Goal: Transaction & Acquisition: Purchase product/service

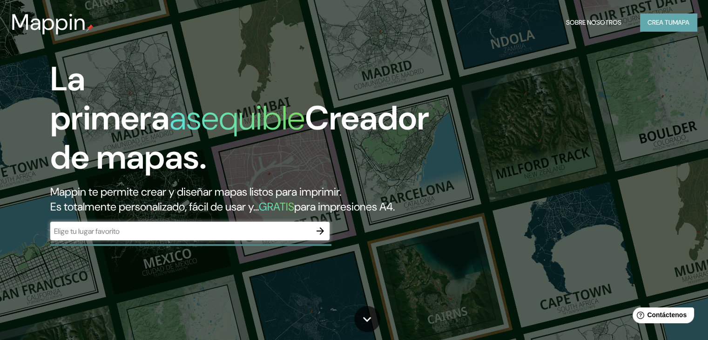
click at [659, 23] on font "Crea tu" at bounding box center [660, 22] width 25 height 8
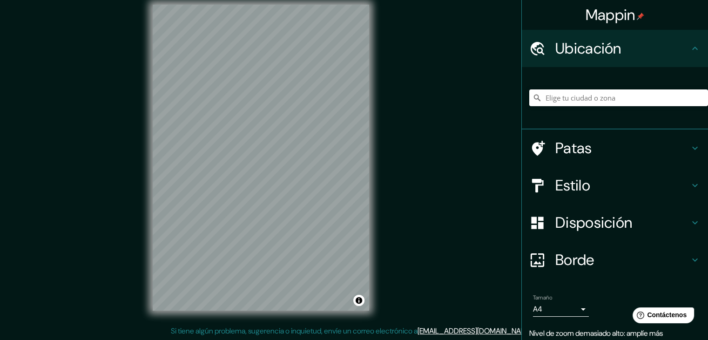
scroll to position [11, 0]
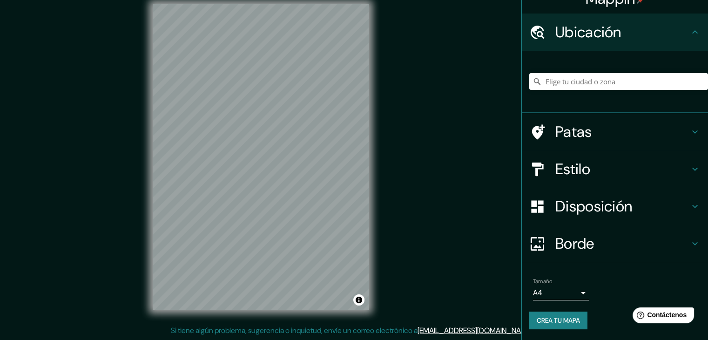
click at [690, 241] on icon at bounding box center [695, 243] width 11 height 11
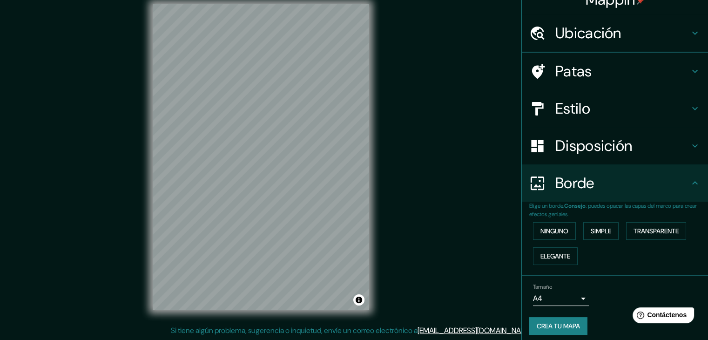
scroll to position [16, 0]
click at [552, 257] on font "Elegante" at bounding box center [556, 255] width 30 height 8
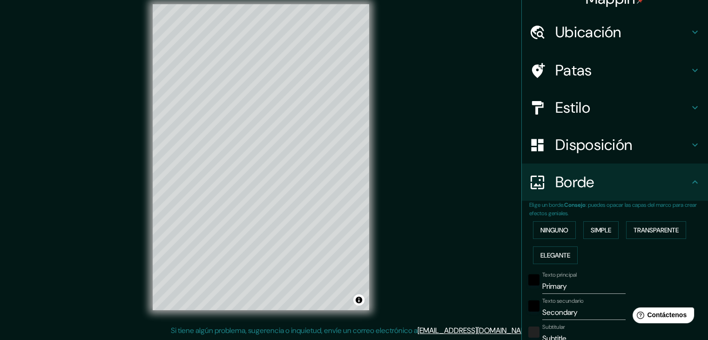
click at [568, 148] on font "Disposición" at bounding box center [594, 145] width 77 height 20
type input "37"
type input "19"
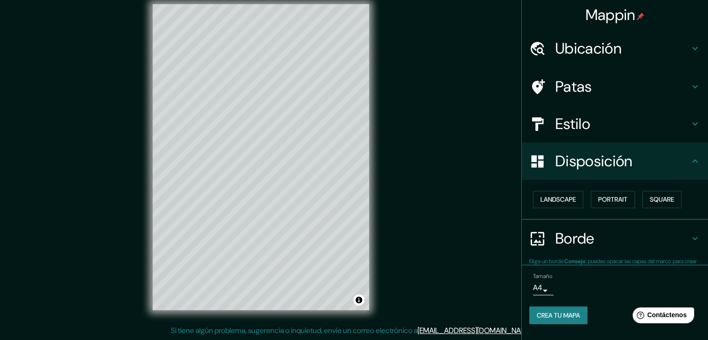
scroll to position [0, 0]
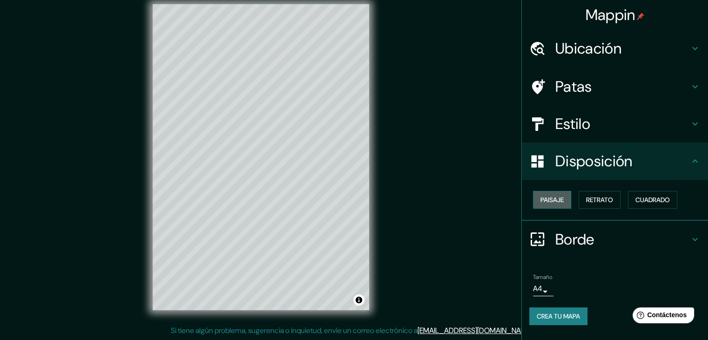
click at [545, 199] on font "Paisaje" at bounding box center [552, 200] width 23 height 8
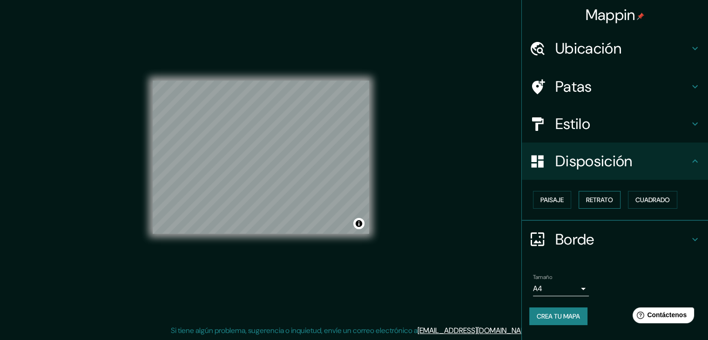
click at [595, 200] on font "Retrato" at bounding box center [599, 200] width 27 height 8
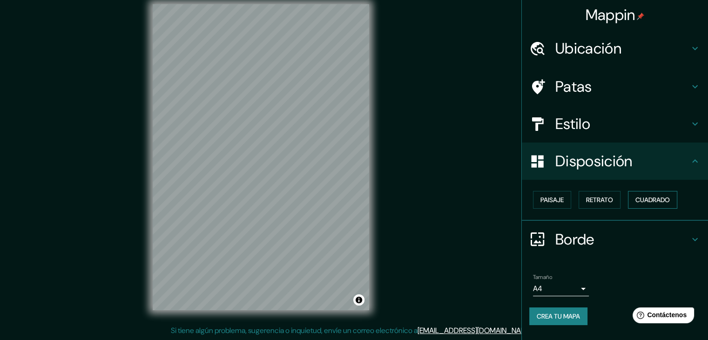
click at [654, 204] on font "Cuadrado" at bounding box center [653, 200] width 34 height 8
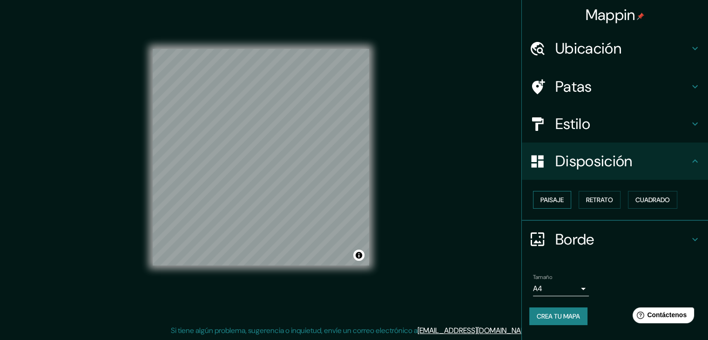
click at [558, 203] on font "Paisaje" at bounding box center [552, 200] width 23 height 8
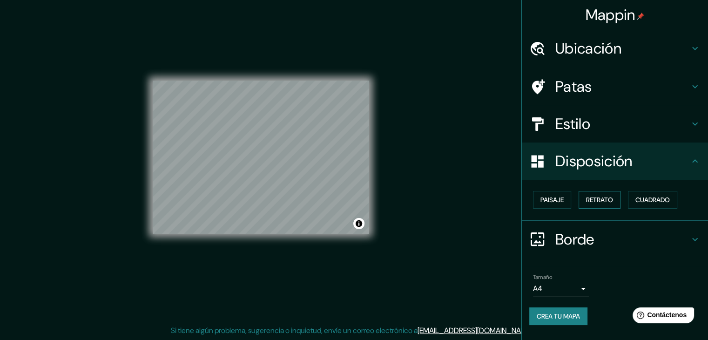
click at [611, 203] on font "Retrato" at bounding box center [599, 200] width 27 height 8
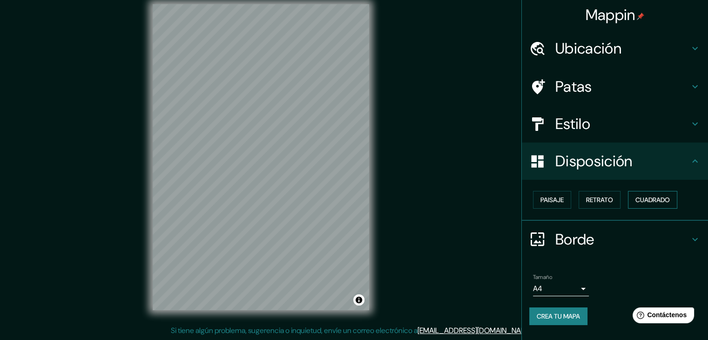
click at [651, 201] on font "Cuadrado" at bounding box center [653, 200] width 34 height 8
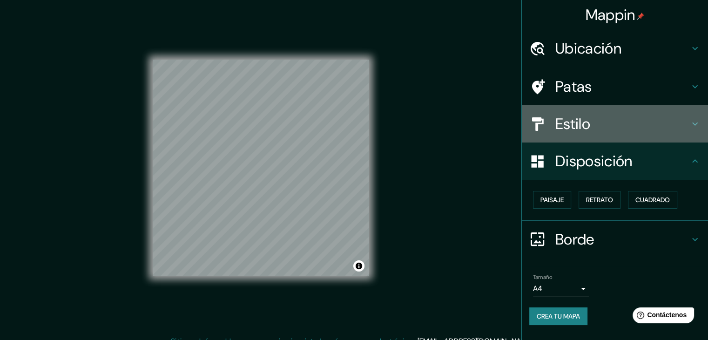
click at [682, 119] on h4 "Estilo" at bounding box center [623, 124] width 134 height 19
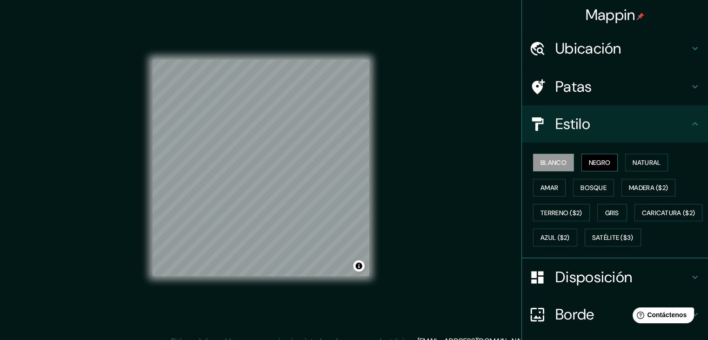
click at [590, 164] on font "Negro" at bounding box center [600, 162] width 22 height 8
click at [650, 166] on font "Natural" at bounding box center [647, 162] width 28 height 8
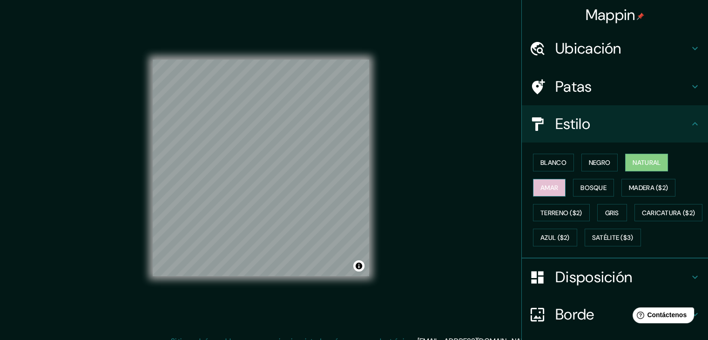
click at [541, 190] on font "Amar" at bounding box center [550, 187] width 18 height 8
click at [690, 50] on icon at bounding box center [695, 48] width 11 height 11
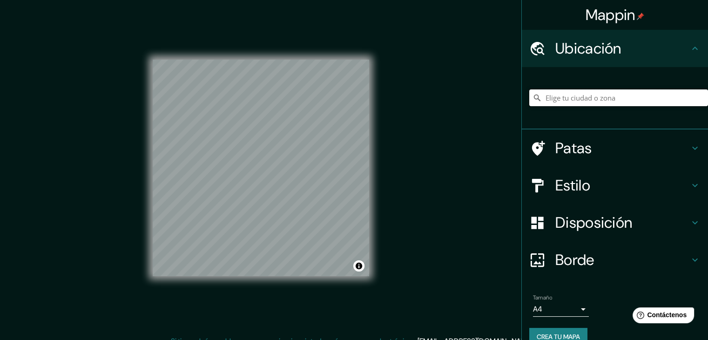
click at [620, 95] on input "Elige tu ciudad o zona" at bounding box center [618, 97] width 179 height 17
click at [360, 268] on div at bounding box center [363, 268] width 7 height 7
click at [359, 264] on button "Activar o desactivar atribución" at bounding box center [358, 265] width 11 height 11
click at [562, 93] on input "[GEOGRAPHIC_DATA], [GEOGRAPHIC_DATA], [GEOGRAPHIC_DATA]" at bounding box center [618, 97] width 179 height 17
click at [663, 95] on input "[GEOGRAPHIC_DATA], [GEOGRAPHIC_DATA], [GEOGRAPHIC_DATA]" at bounding box center [618, 97] width 179 height 17
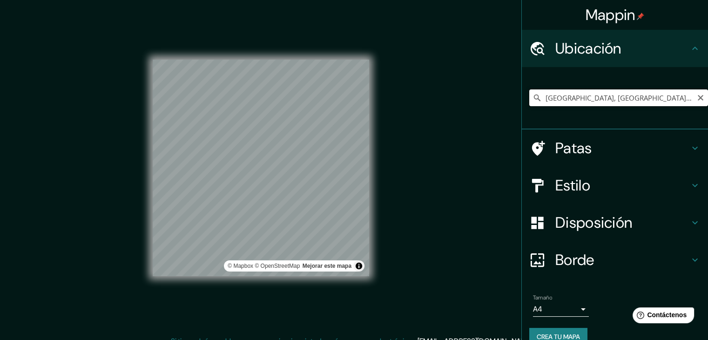
click at [663, 95] on input "[GEOGRAPHIC_DATA], [GEOGRAPHIC_DATA], [GEOGRAPHIC_DATA]" at bounding box center [618, 97] width 179 height 17
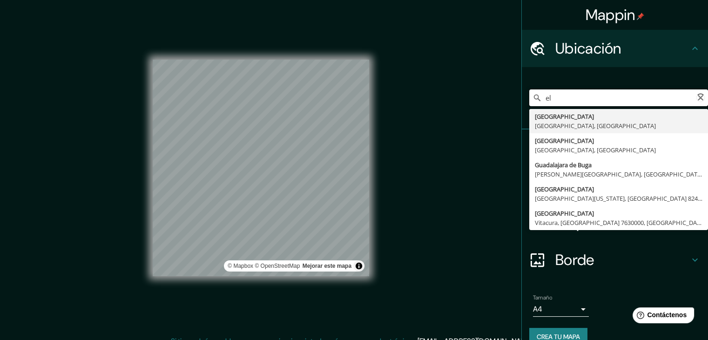
type input "e"
type input "[GEOGRAPHIC_DATA], [GEOGRAPHIC_DATA], [GEOGRAPHIC_DATA]"
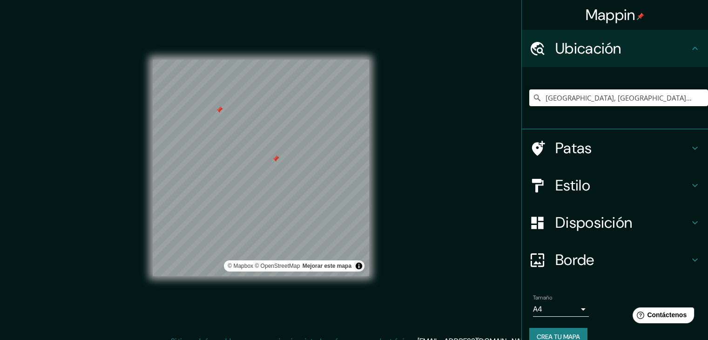
click at [452, 160] on div "Mappin [GEOGRAPHIC_DATA], [GEOGRAPHIC_DATA], [GEOGRAPHIC_DATA] [GEOGRAPHIC_DATA…" at bounding box center [354, 175] width 708 height 351
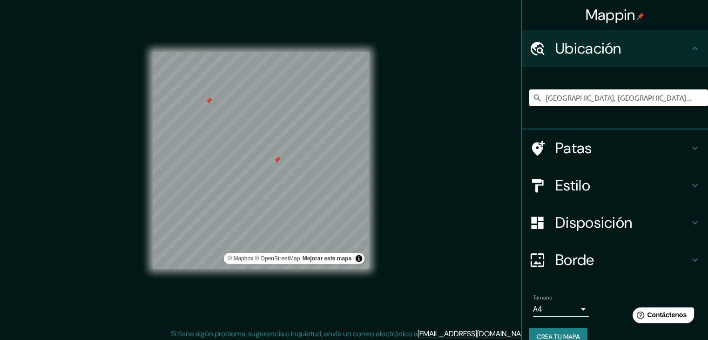
scroll to position [11, 0]
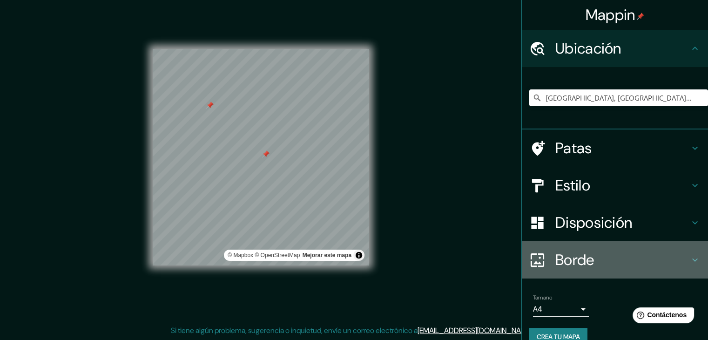
click at [690, 257] on icon at bounding box center [695, 259] width 11 height 11
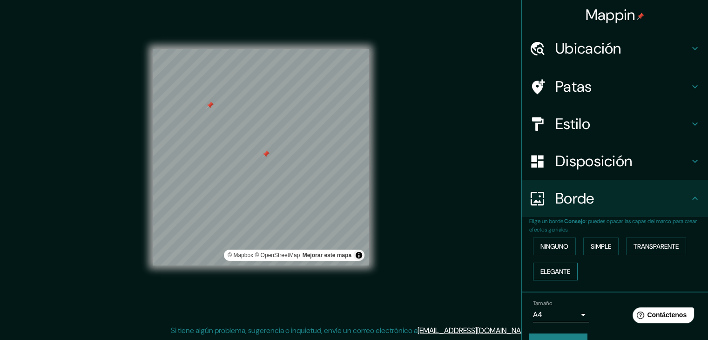
click at [558, 269] on font "Elegante" at bounding box center [556, 271] width 30 height 8
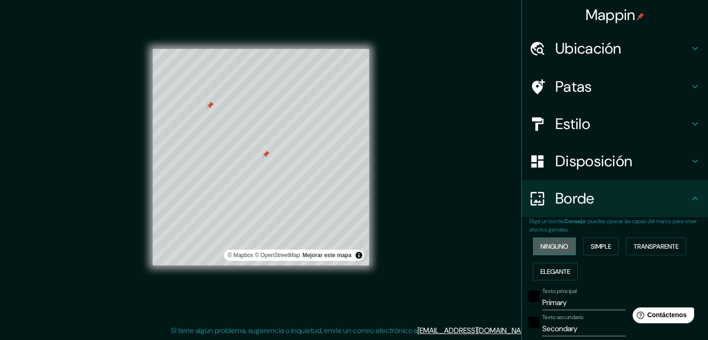
click at [543, 242] on font "Ninguno" at bounding box center [555, 246] width 28 height 8
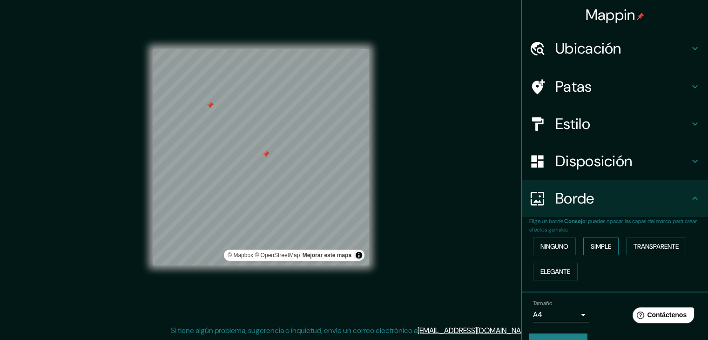
click at [603, 242] on font "Simple" at bounding box center [601, 246] width 20 height 8
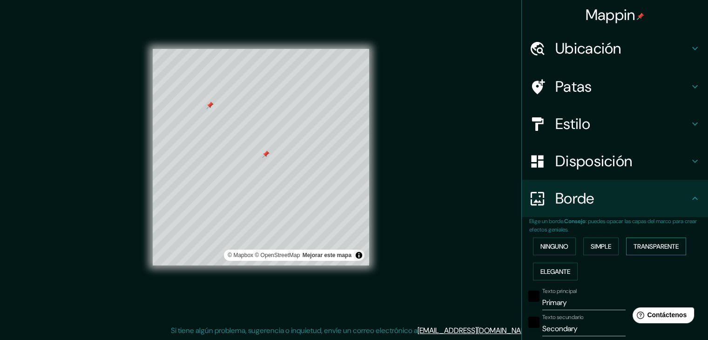
click at [659, 243] on font "Transparente" at bounding box center [656, 246] width 45 height 8
click at [555, 248] on font "Ninguno" at bounding box center [555, 246] width 28 height 8
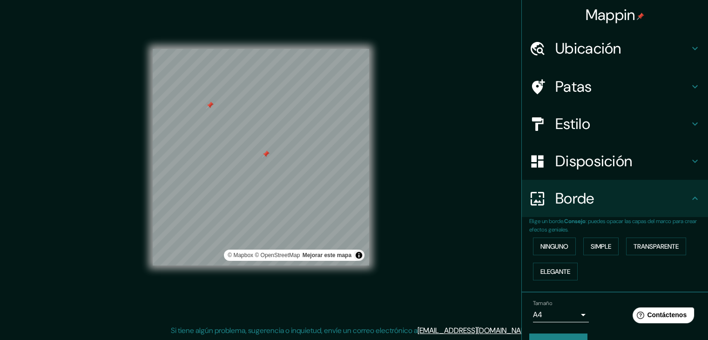
click at [690, 123] on icon at bounding box center [695, 123] width 11 height 11
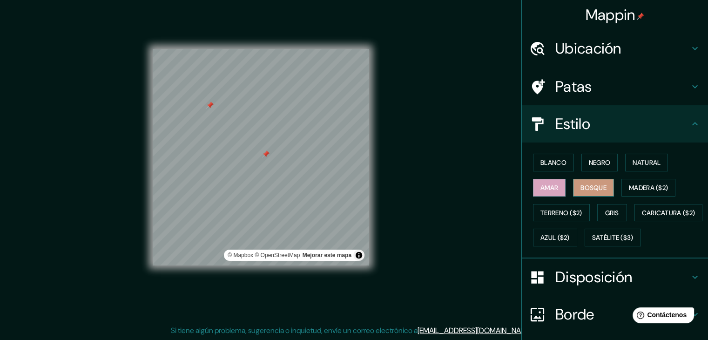
click at [598, 185] on font "Bosque" at bounding box center [594, 187] width 26 height 8
click at [637, 186] on font "Madera ($2)" at bounding box center [648, 187] width 39 height 8
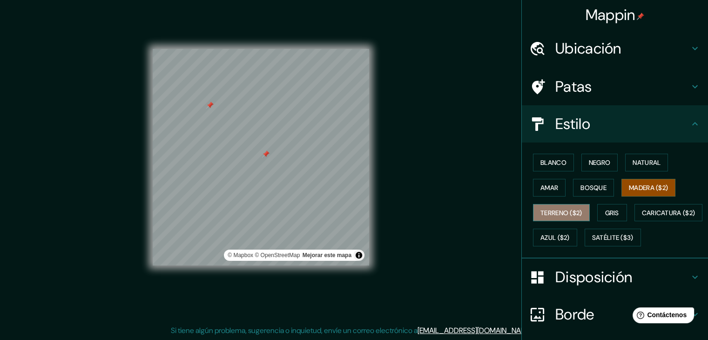
click at [553, 210] on font "Terreno ($2)" at bounding box center [562, 213] width 42 height 8
click at [562, 204] on button "Terreno ($2)" at bounding box center [561, 213] width 57 height 18
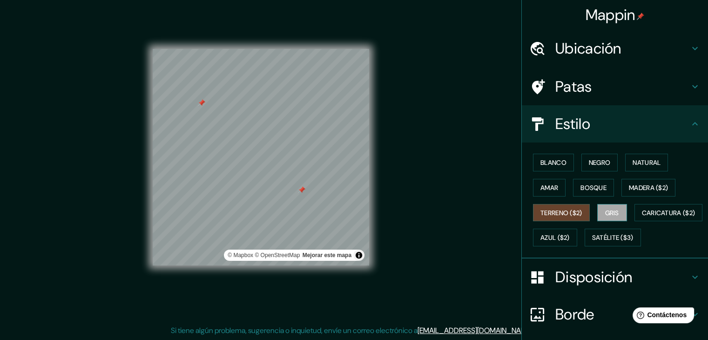
click at [605, 216] on font "Gris" at bounding box center [612, 213] width 14 height 8
click at [273, 49] on div at bounding box center [261, 49] width 217 height 0
click at [533, 181] on button "Amar" at bounding box center [549, 188] width 33 height 18
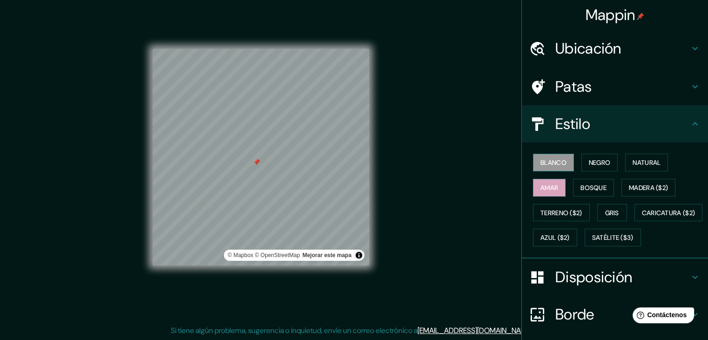
click at [561, 166] on button "Blanco" at bounding box center [553, 163] width 41 height 18
click at [589, 163] on font "Negro" at bounding box center [600, 162] width 22 height 8
click at [690, 85] on icon at bounding box center [695, 86] width 11 height 11
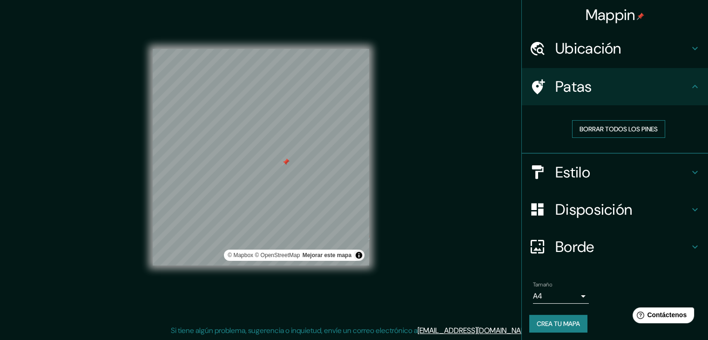
click at [648, 127] on font "Borrar todos los pines" at bounding box center [619, 129] width 78 height 8
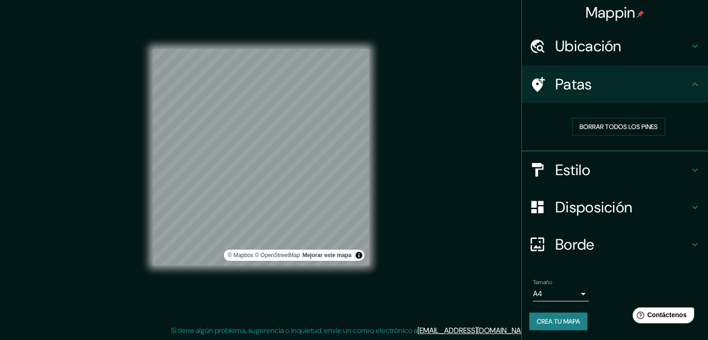
click at [687, 75] on div "Patas" at bounding box center [615, 84] width 186 height 37
click at [690, 86] on icon at bounding box center [695, 84] width 11 height 11
click at [690, 41] on icon at bounding box center [695, 46] width 11 height 11
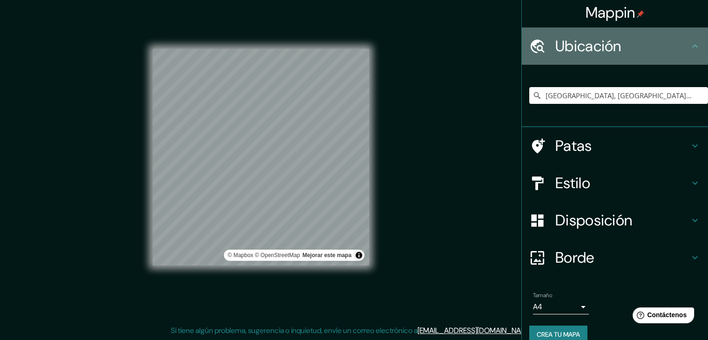
click at [690, 41] on icon at bounding box center [695, 46] width 11 height 11
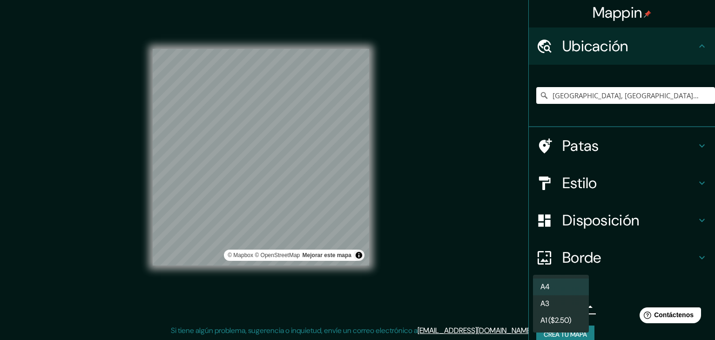
click at [574, 308] on body "Mappin [GEOGRAPHIC_DATA], [GEOGRAPHIC_DATA], [GEOGRAPHIC_DATA] [GEOGRAPHIC_DATA…" at bounding box center [357, 159] width 715 height 340
click at [565, 310] on li "A3" at bounding box center [561, 304] width 56 height 17
type input "a4"
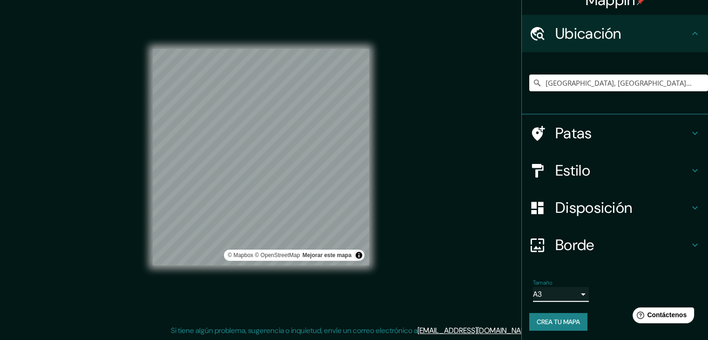
scroll to position [16, 0]
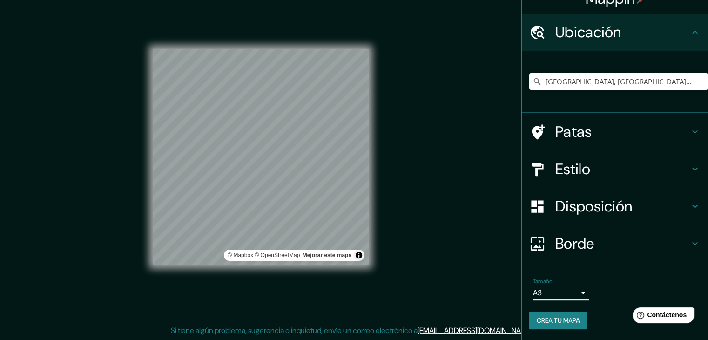
click at [408, 272] on div "Mappin [GEOGRAPHIC_DATA], [GEOGRAPHIC_DATA], [GEOGRAPHIC_DATA] [GEOGRAPHIC_DATA…" at bounding box center [354, 164] width 708 height 351
